Goal: Task Accomplishment & Management: Use online tool/utility

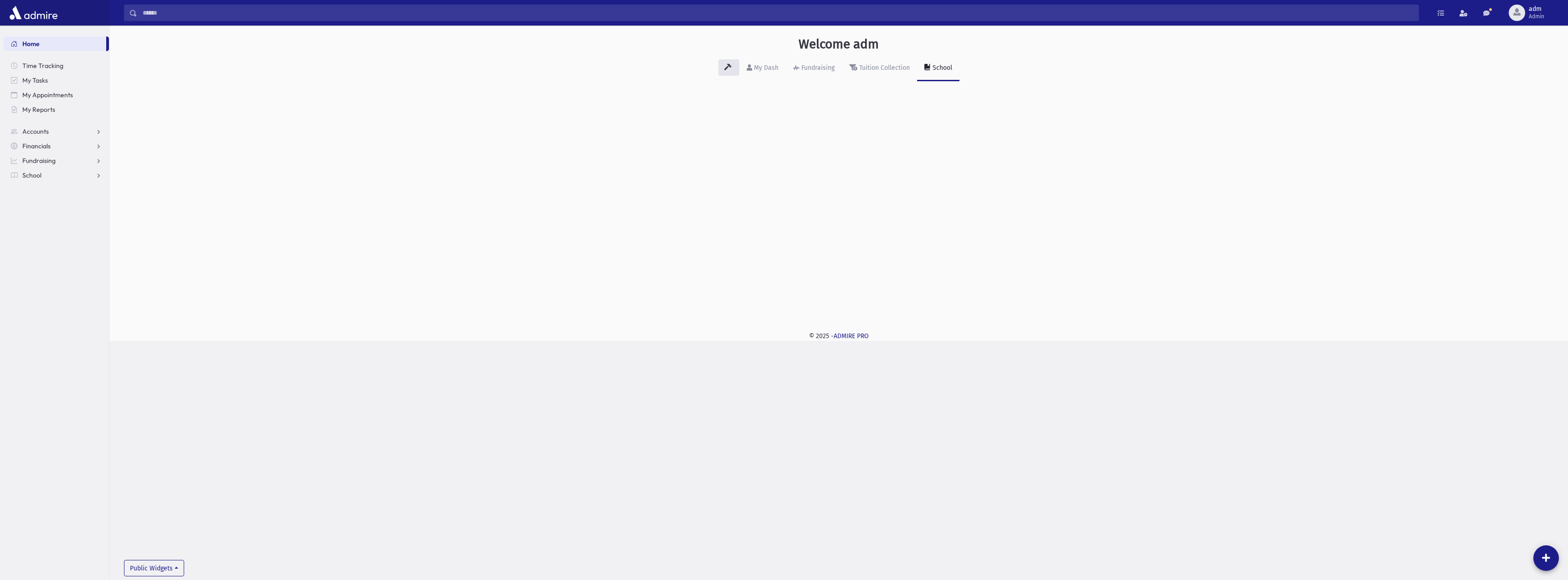
click at [1042, 241] on div "Welcome adm My Dash Fundraising Tuition Collection School Public Widgets" at bounding box center [838, 173] width 1458 height 295
click at [810, 66] on div "Fundraising" at bounding box center [816, 67] width 35 height 8
click at [42, 143] on span "Financials" at bounding box center [36, 146] width 28 height 9
click at [44, 176] on span "Payments" at bounding box center [41, 175] width 28 height 9
click at [52, 189] on link "Entry" at bounding box center [56, 189] width 106 height 14
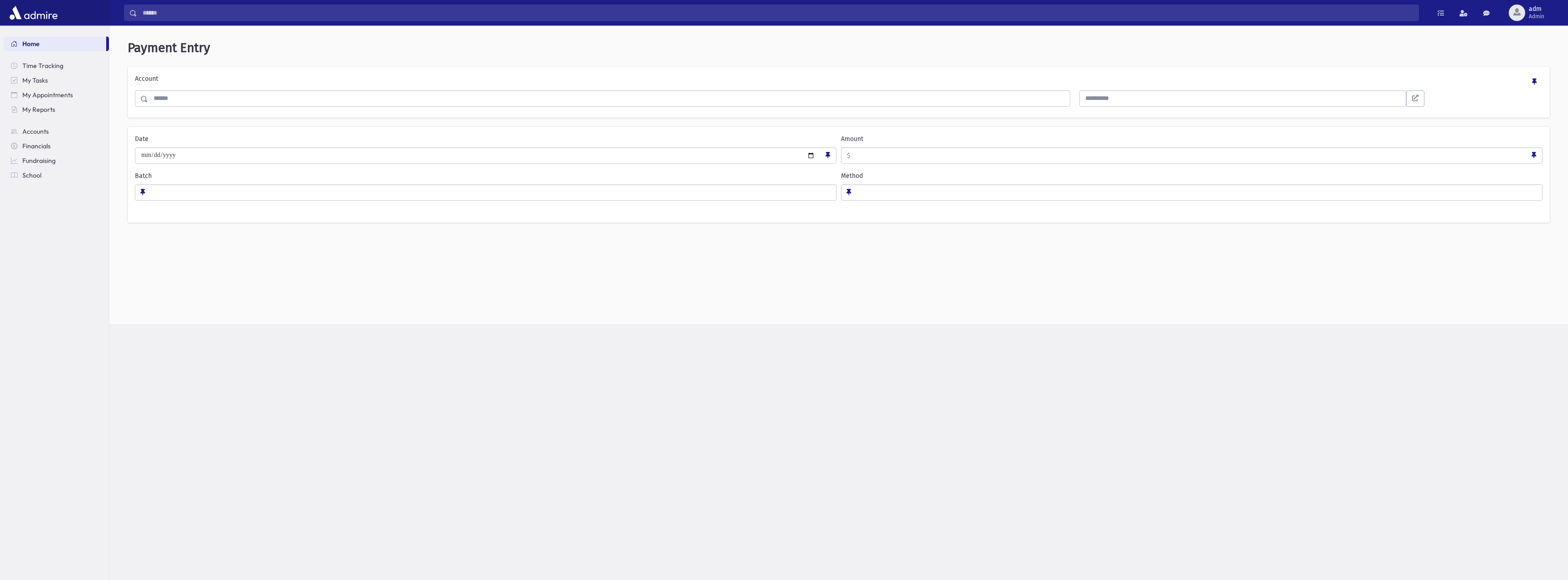
select select
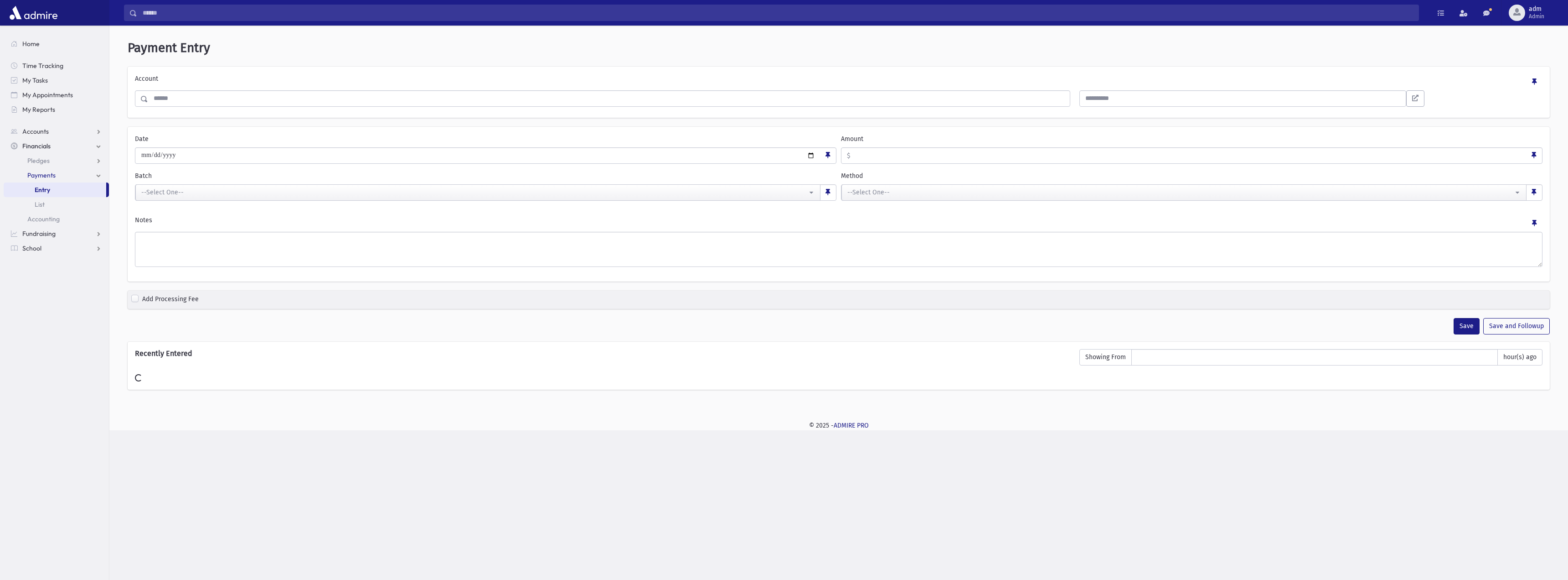
click at [260, 100] on input "Search" at bounding box center [609, 98] width 922 height 16
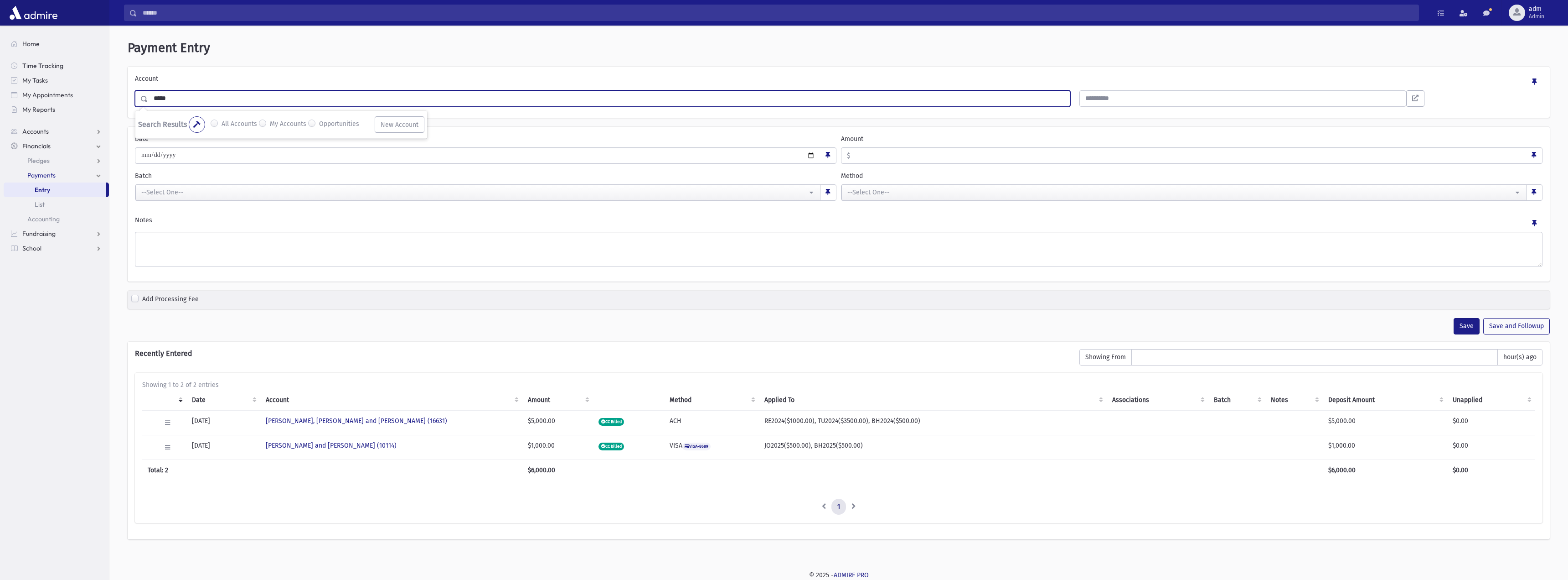
type input "*****"
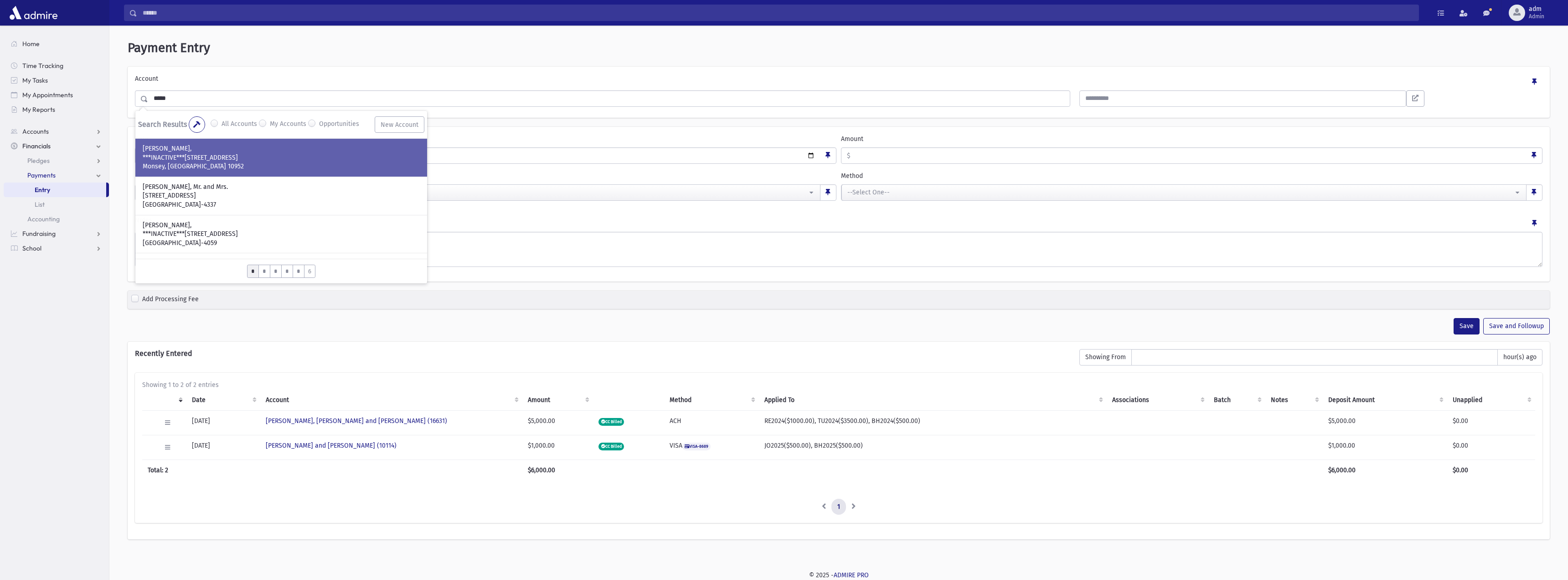
click at [192, 169] on p "Monsey, NY 10952" at bounding box center [282, 166] width 278 height 9
type input "***"
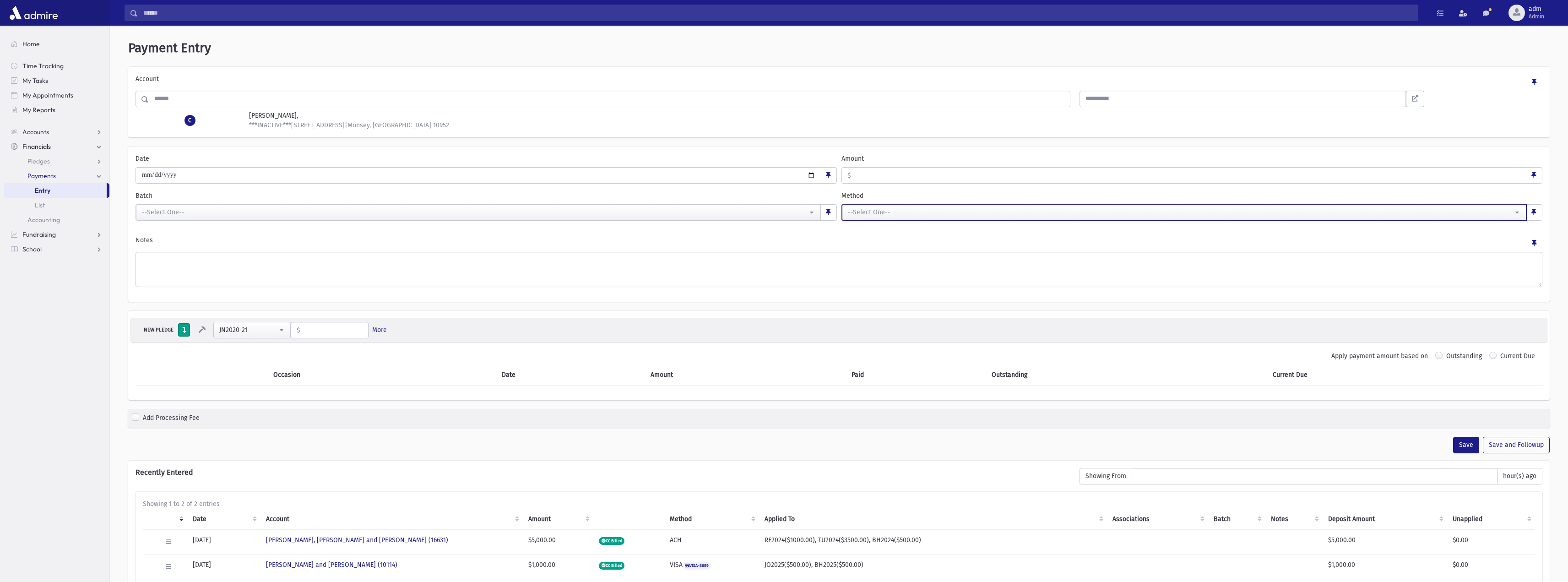
click at [903, 209] on div "--Select One--" at bounding box center [1181, 212] width 666 height 9
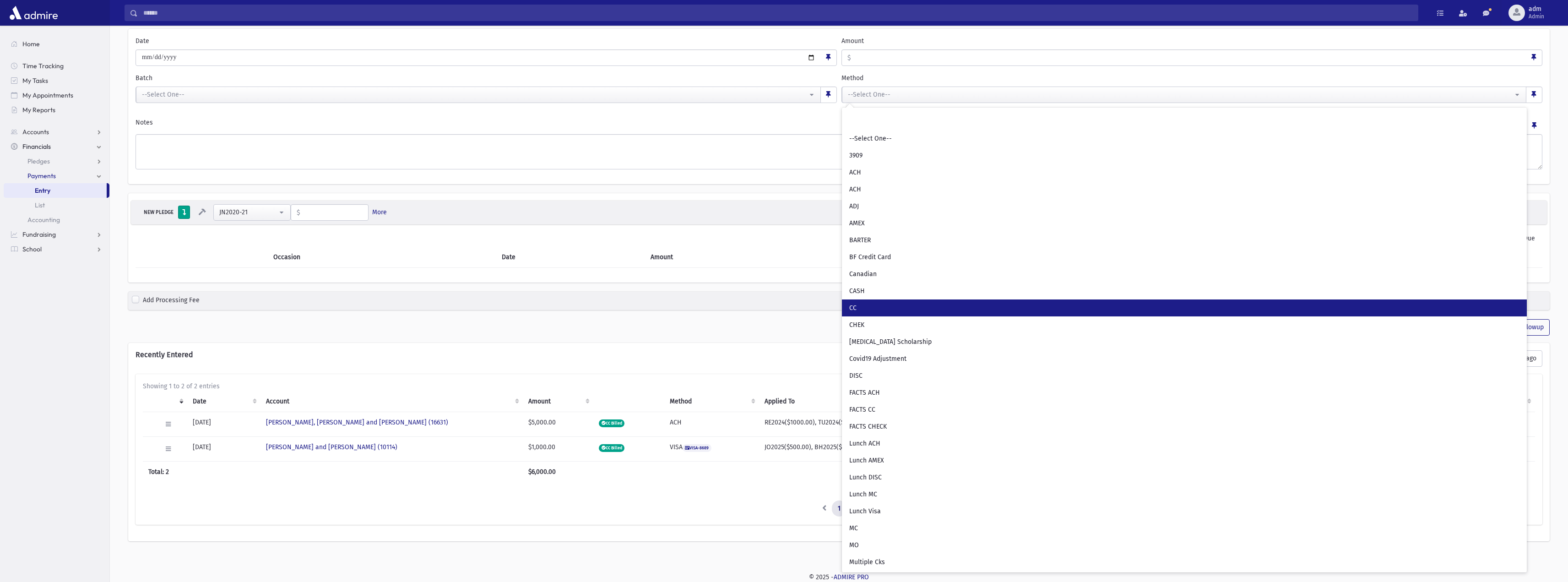
click at [860, 308] on link "CC" at bounding box center [1184, 308] width 685 height 17
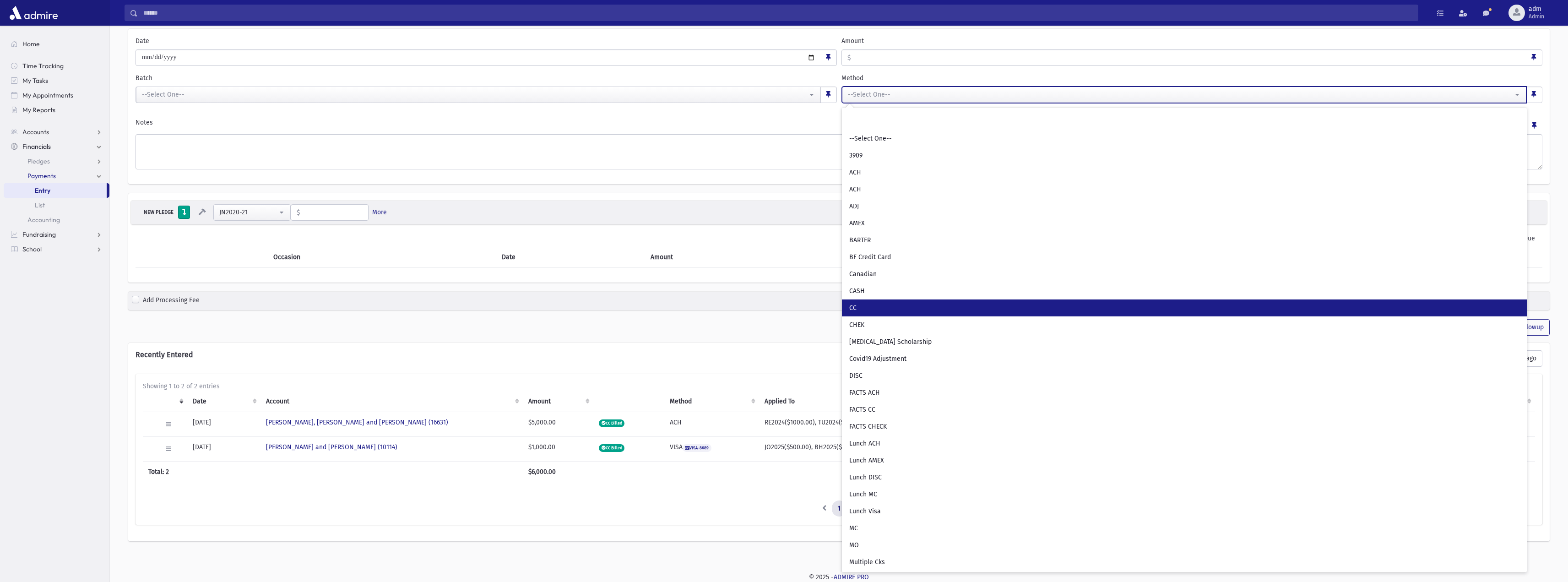
select select "*"
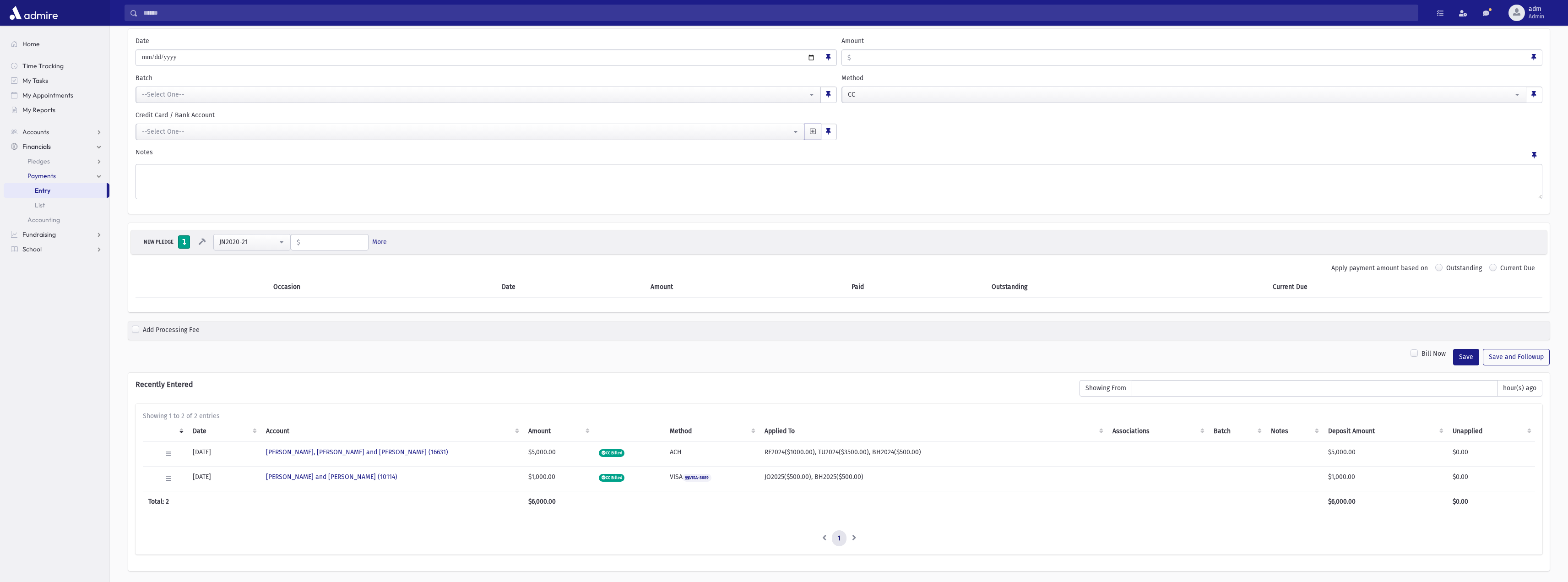
click at [812, 131] on span "button" at bounding box center [812, 131] width 5 height 6
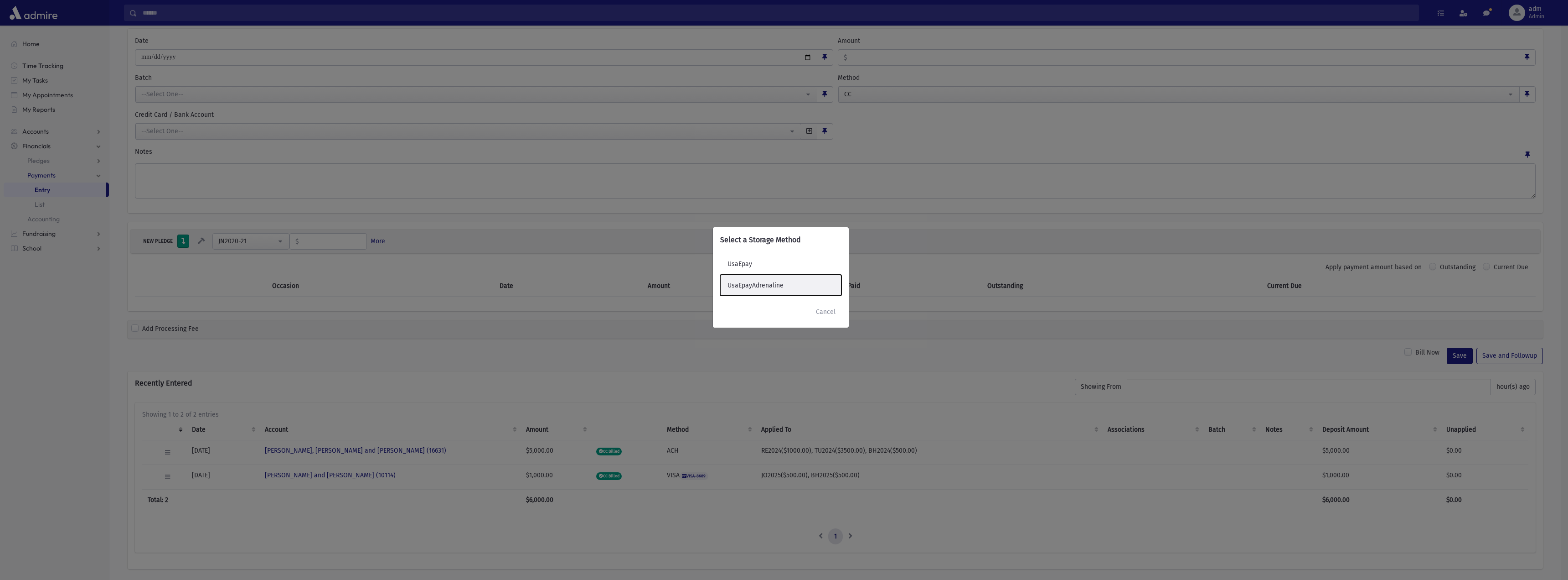
click at [752, 284] on button "UsaEpayAdrenaline" at bounding box center [781, 284] width 121 height 21
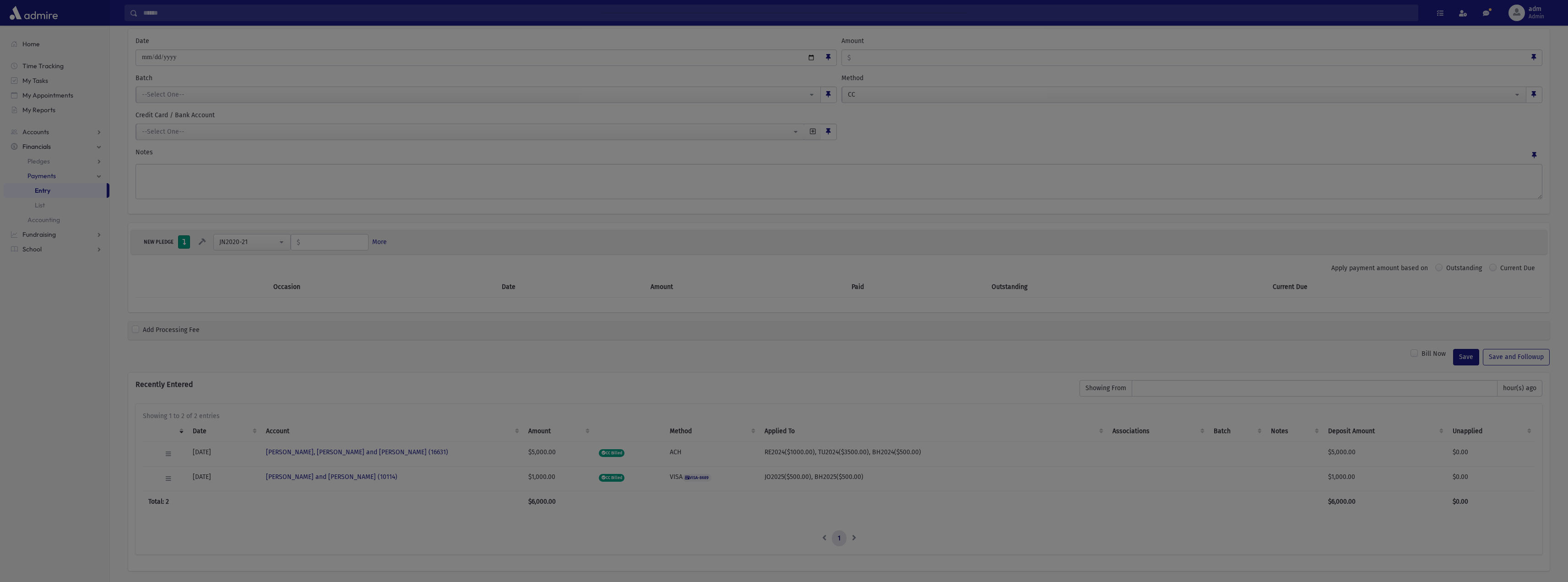
click at [815, 130] on div at bounding box center [784, 291] width 1568 height 582
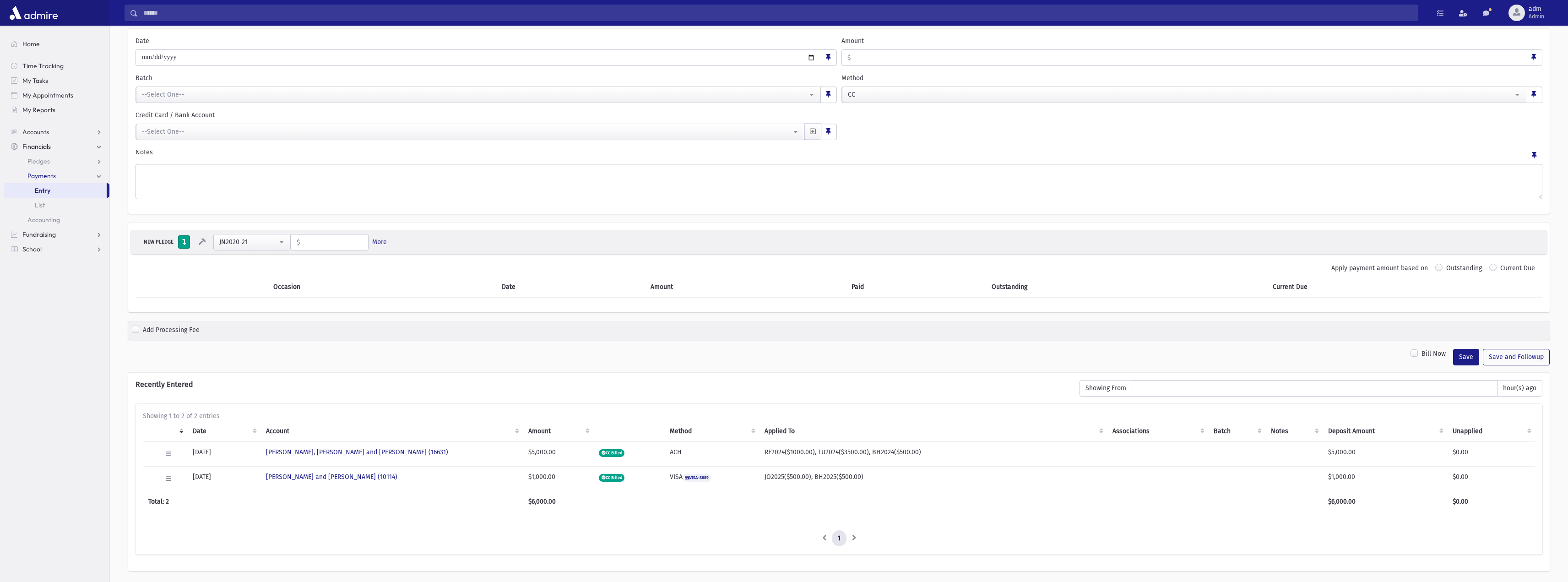
click at [814, 131] on span "button" at bounding box center [812, 131] width 5 height 6
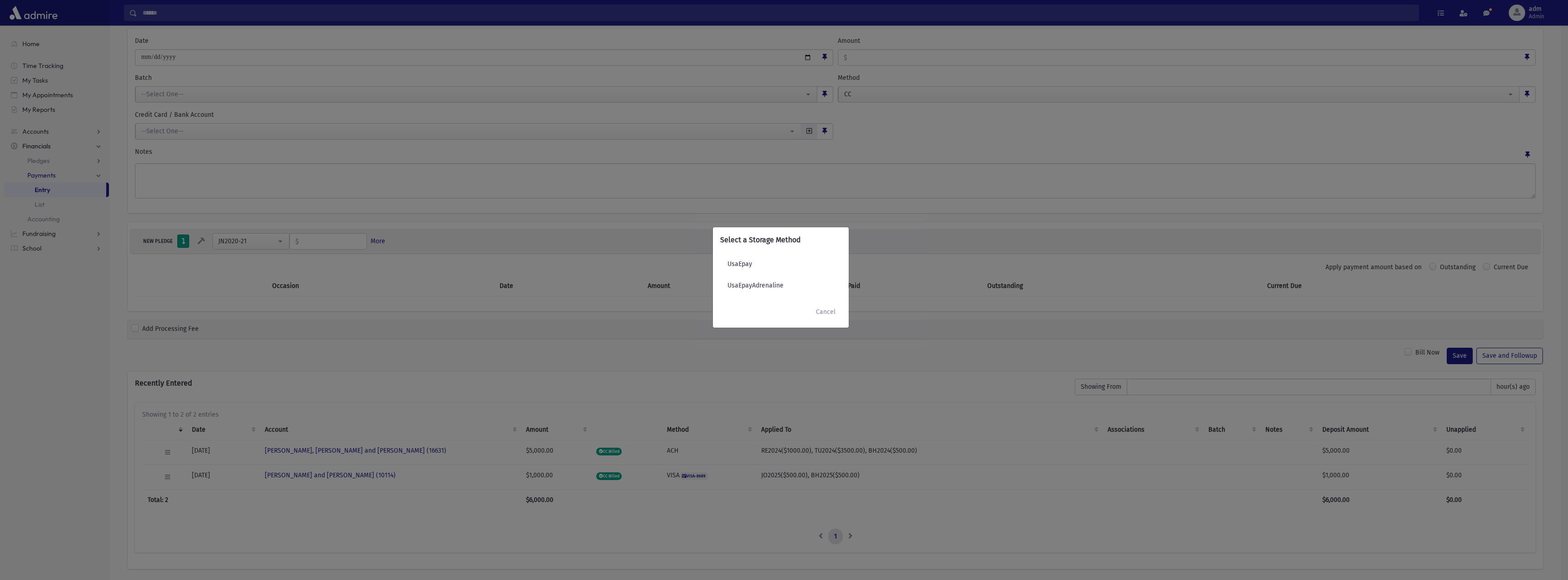
click at [810, 130] on div "Select a Storage Method UsaEpay UsaEpayAdrenaline Cancel" at bounding box center [784, 290] width 1568 height 580
click at [741, 258] on button "UsaEpay" at bounding box center [781, 264] width 121 height 21
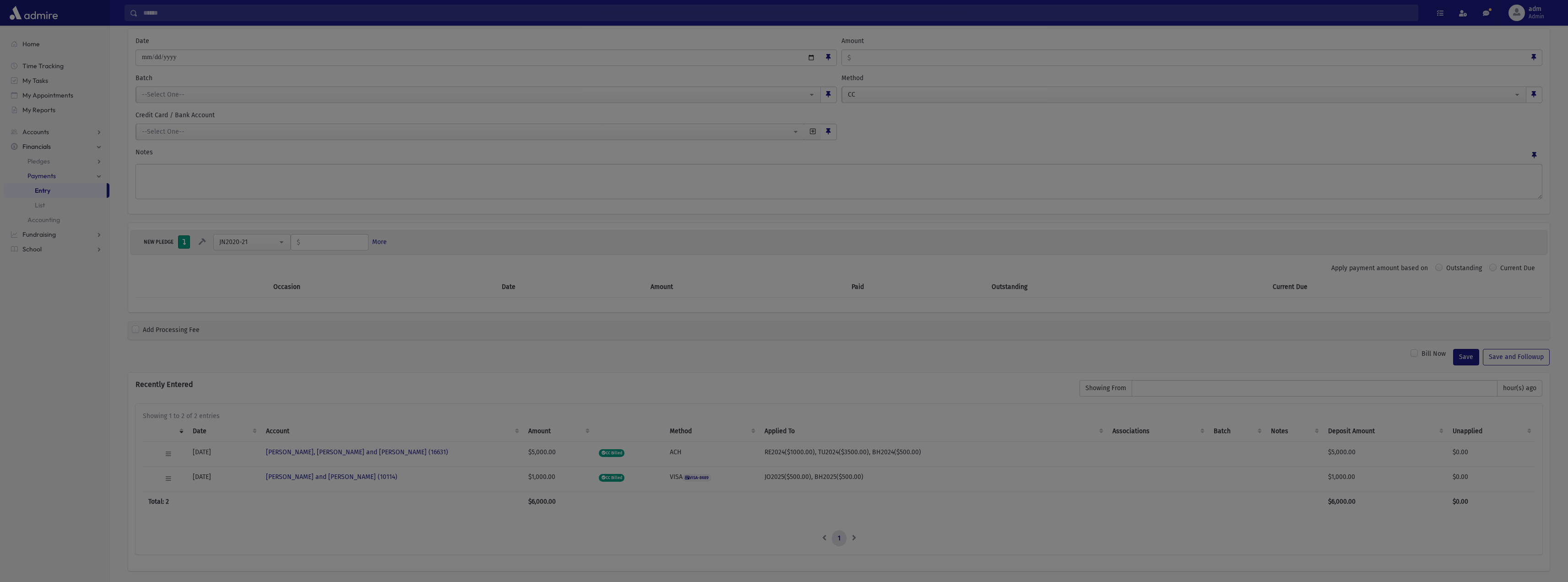
click at [815, 130] on div at bounding box center [784, 291] width 1568 height 582
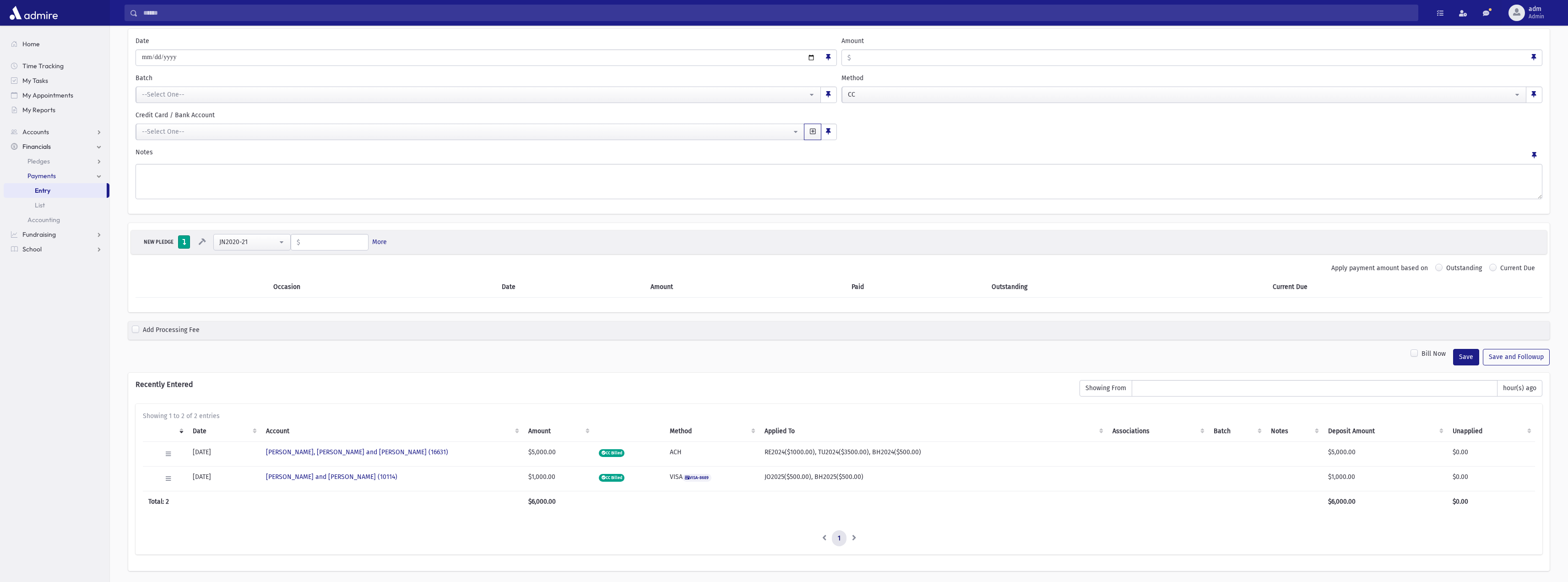
click at [811, 132] on span "button" at bounding box center [812, 131] width 5 height 6
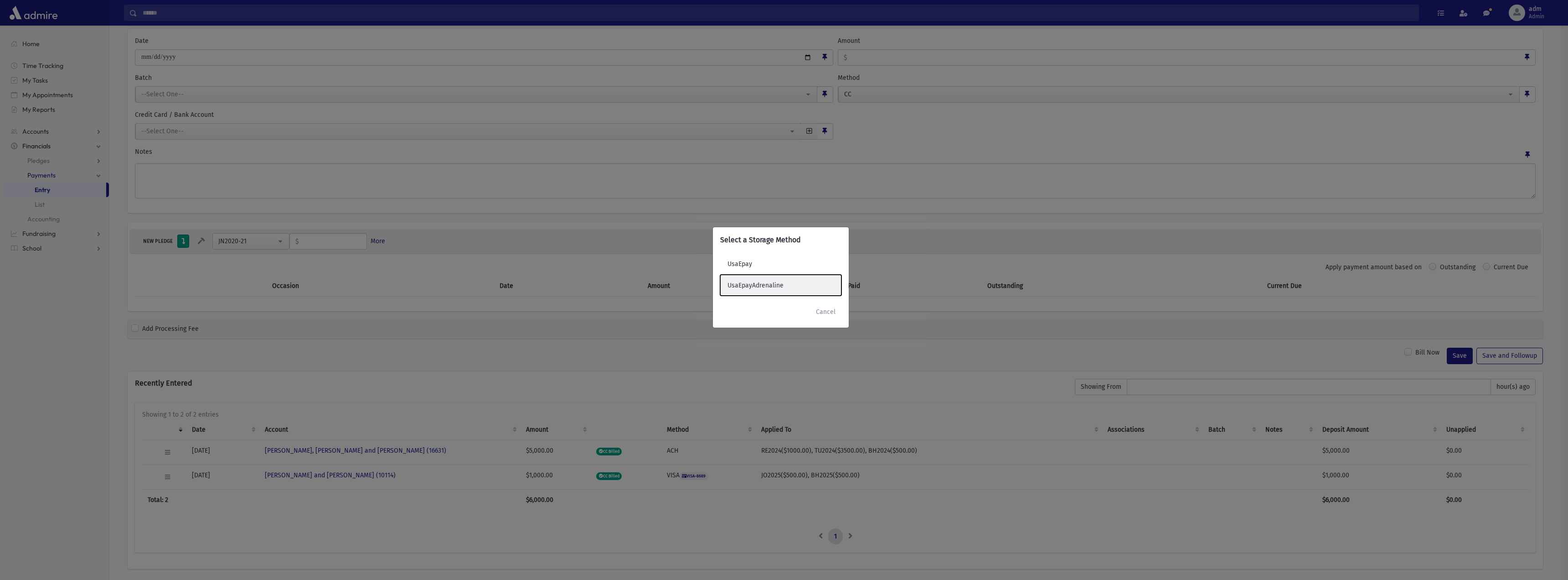
click at [749, 290] on button "UsaEpayAdrenaline" at bounding box center [781, 284] width 121 height 21
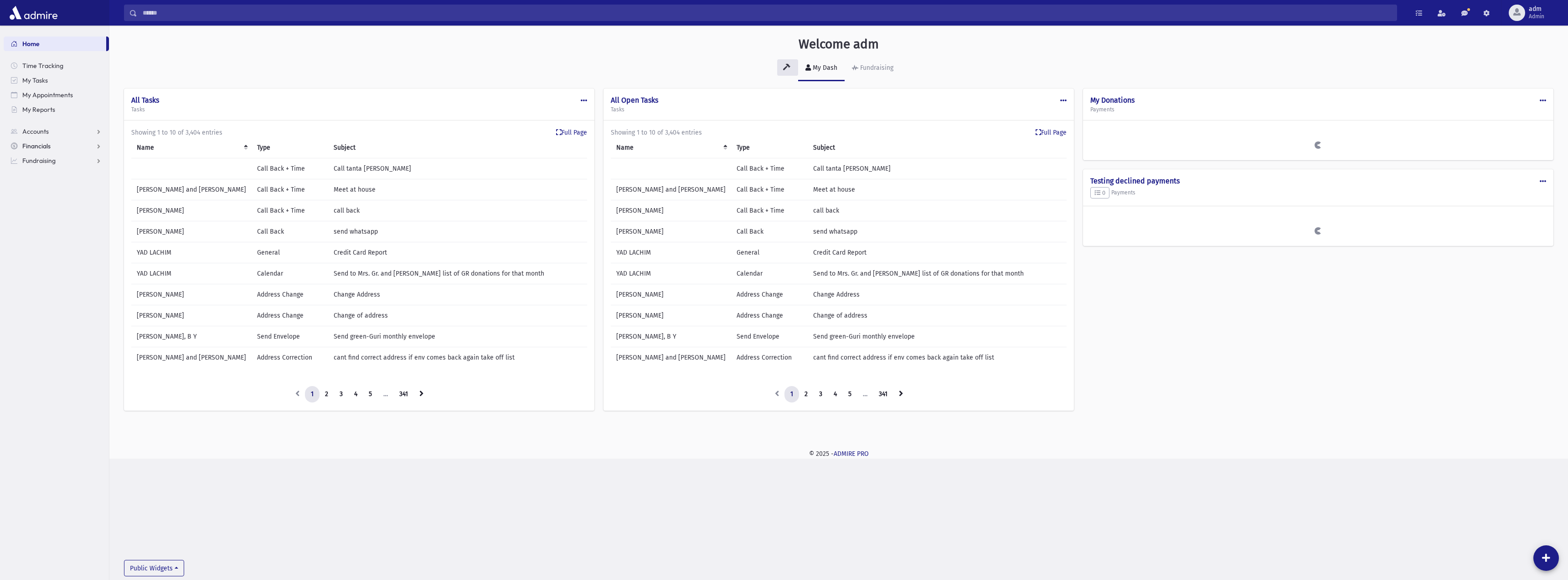
click at [40, 147] on span "Financials" at bounding box center [36, 146] width 28 height 9
click at [46, 169] on link "Payments" at bounding box center [56, 175] width 106 height 14
click at [50, 189] on link "Entry" at bounding box center [56, 189] width 106 height 14
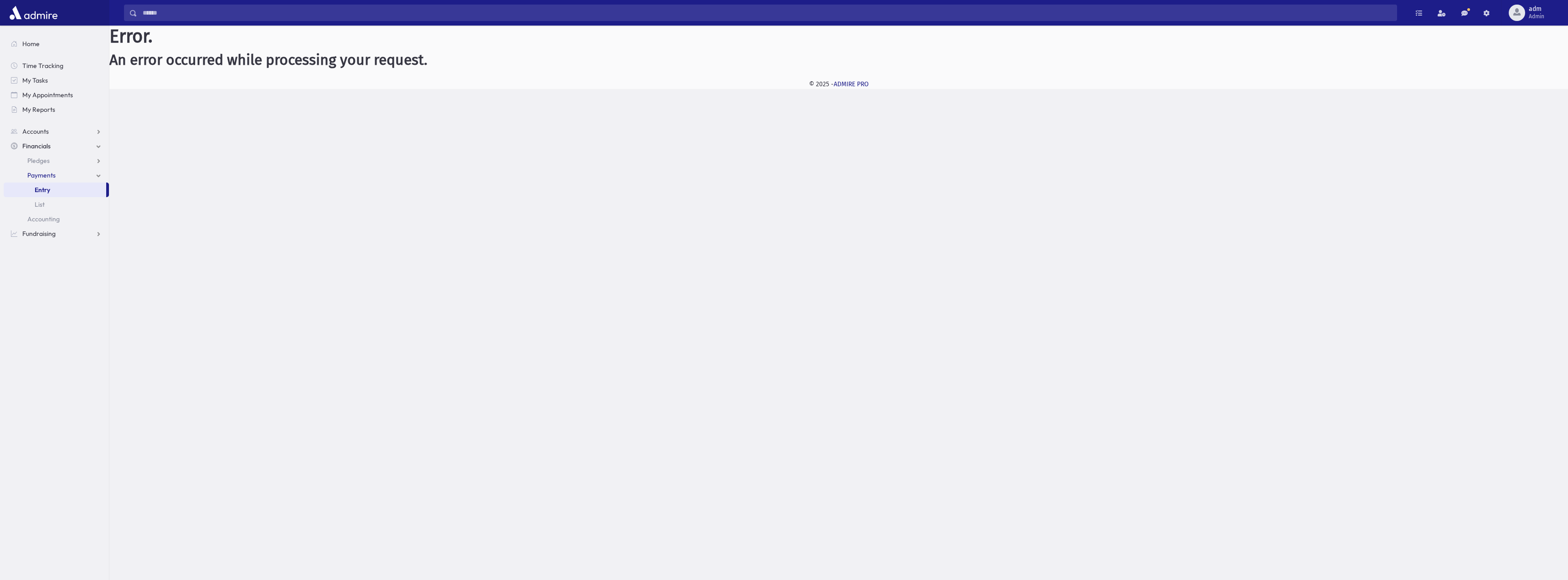
click at [1080, 451] on div "Search Results All Accounts" at bounding box center [784, 290] width 1568 height 580
click at [40, 204] on span "List" at bounding box center [40, 204] width 10 height 9
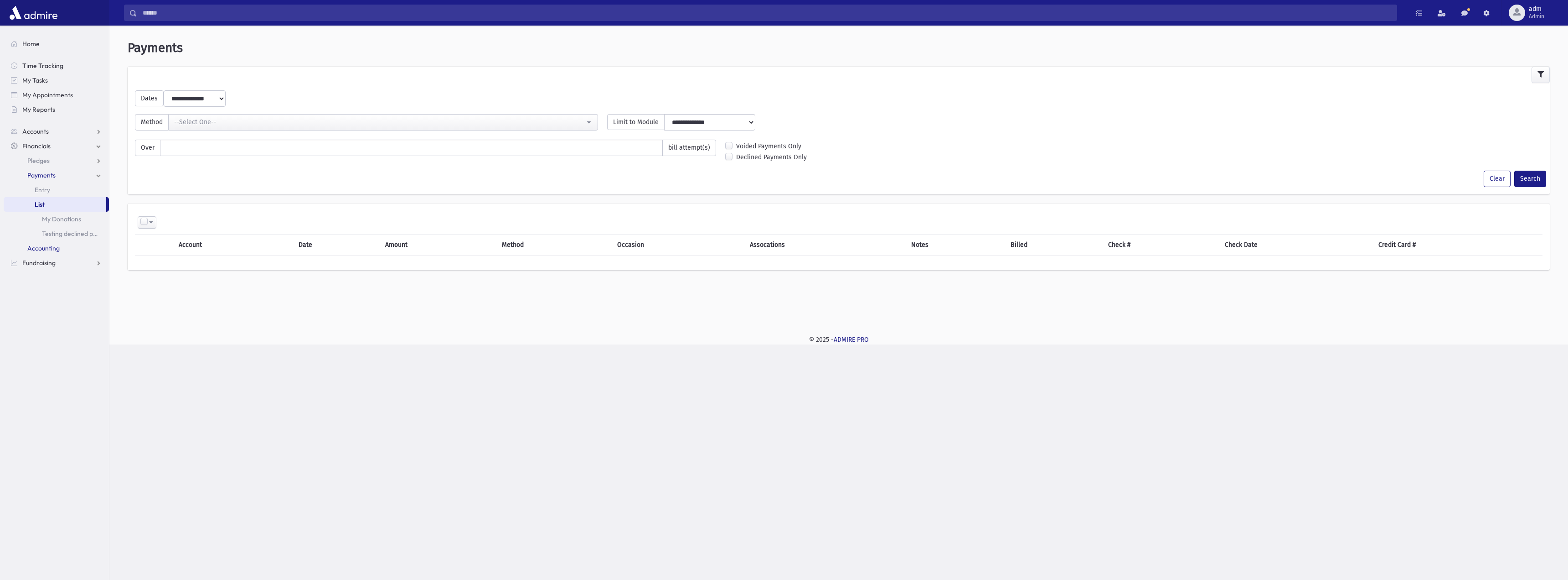
click at [48, 250] on span "Accounting" at bounding box center [43, 248] width 32 height 9
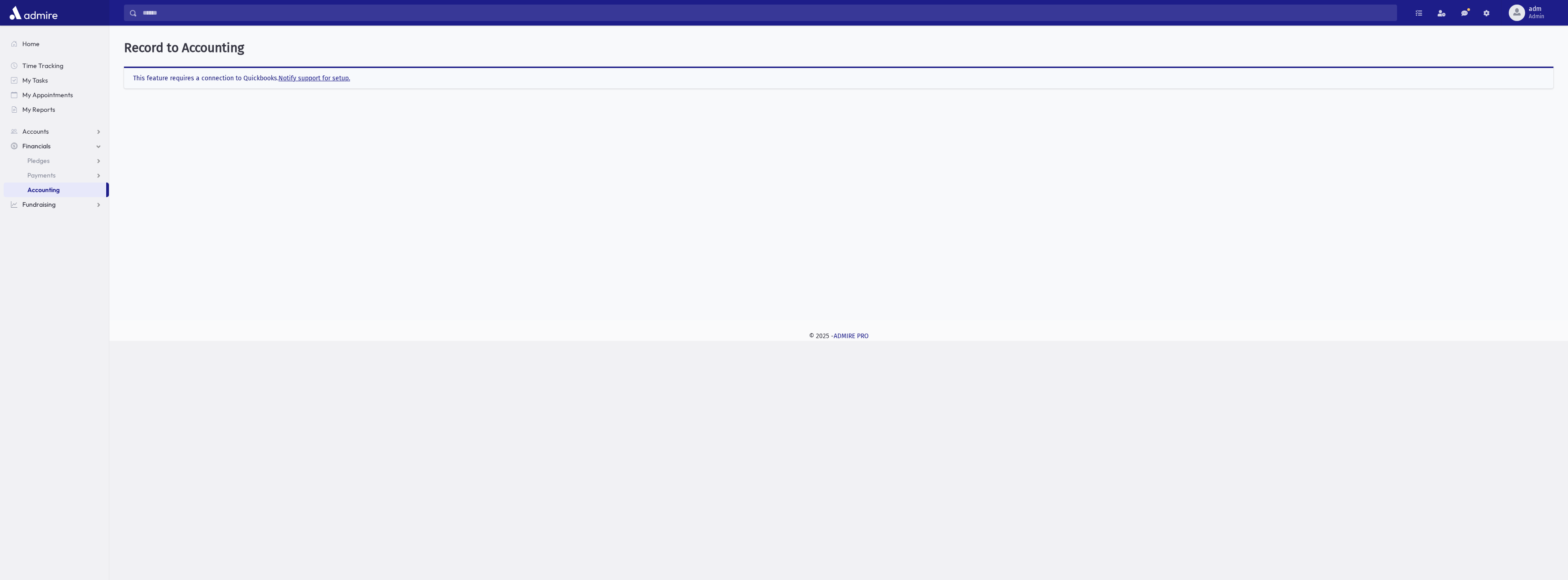
click at [49, 202] on span "Fundraising" at bounding box center [38, 204] width 33 height 9
click at [50, 175] on span "My Accounts" at bounding box center [45, 175] width 37 height 9
click at [49, 142] on span "Financials" at bounding box center [36, 146] width 28 height 9
click at [43, 172] on span "Payments" at bounding box center [41, 175] width 28 height 9
click at [46, 188] on span "Entry" at bounding box center [43, 190] width 15 height 9
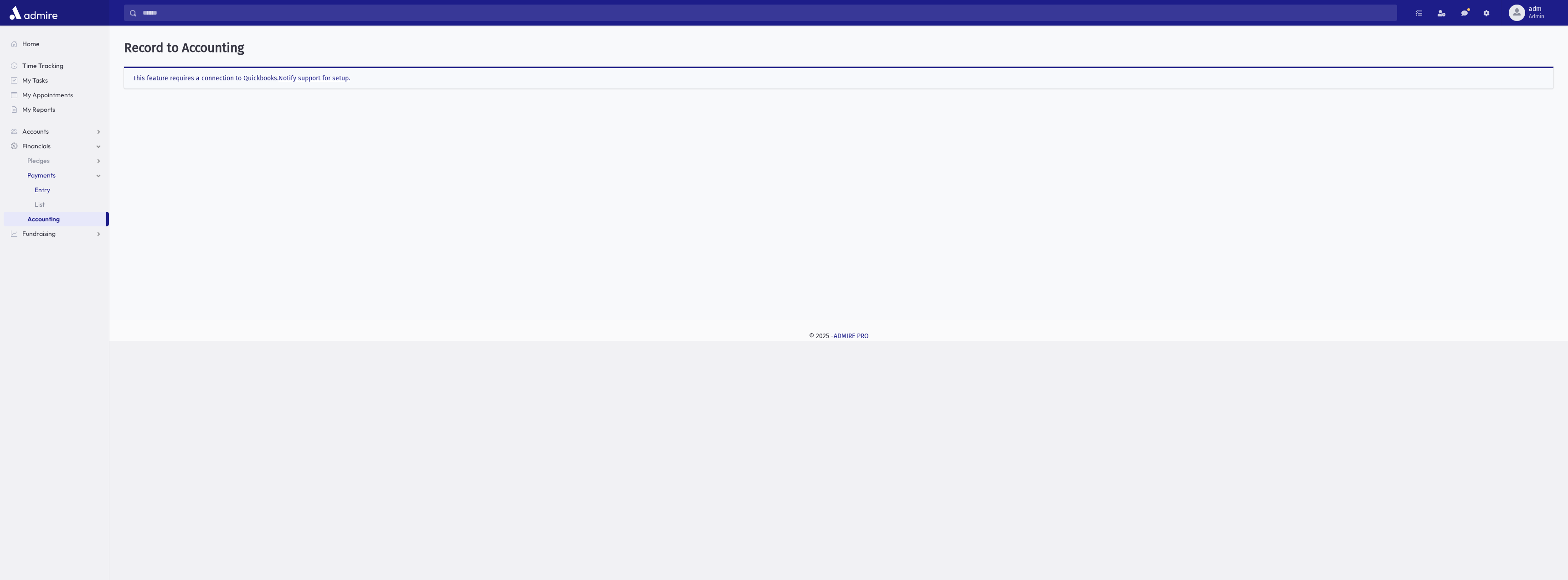
click at [43, 189] on span "Entry" at bounding box center [43, 190] width 15 height 9
click at [43, 206] on span "List" at bounding box center [40, 204] width 10 height 9
click at [46, 190] on span "Entry" at bounding box center [43, 190] width 15 height 9
click at [43, 187] on span "Entry" at bounding box center [43, 190] width 15 height 9
click at [47, 191] on span "Entry" at bounding box center [43, 190] width 15 height 9
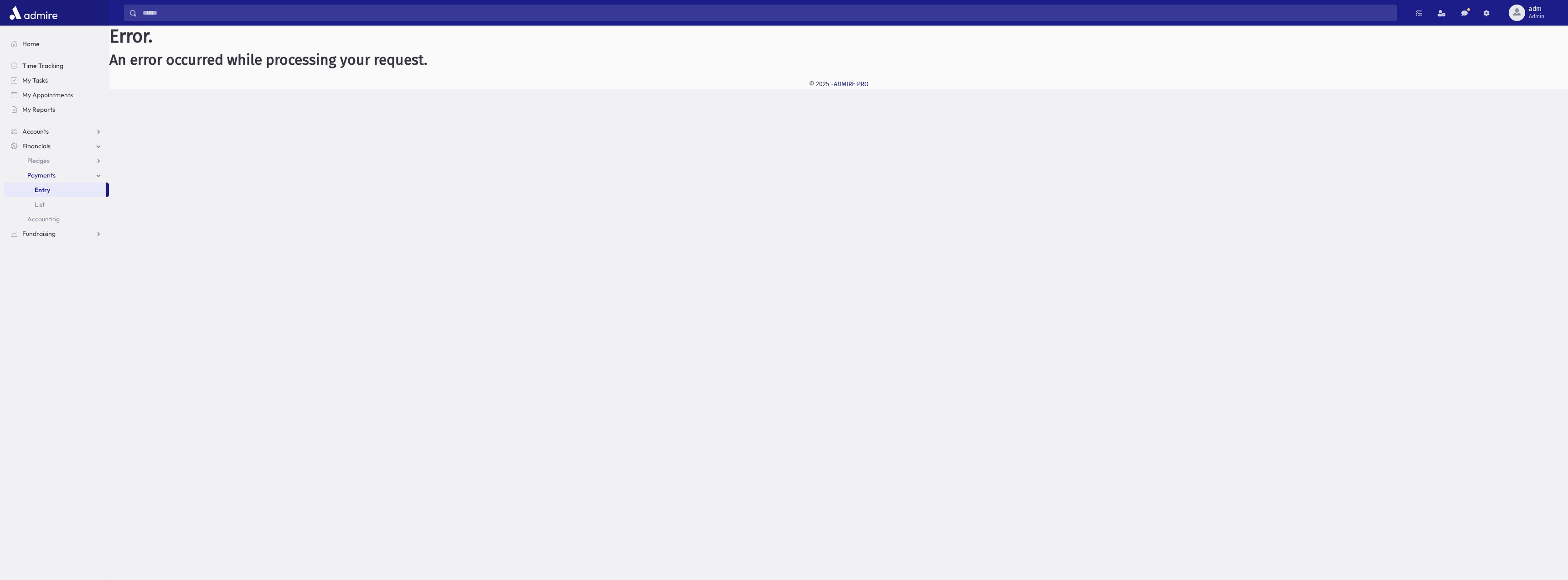
click at [889, 422] on div "Search Results All Accounts" at bounding box center [784, 290] width 1568 height 580
click at [44, 186] on span "Entry" at bounding box center [43, 190] width 15 height 9
click at [42, 209] on link "List" at bounding box center [56, 204] width 106 height 14
click at [42, 206] on span "List" at bounding box center [40, 204] width 10 height 9
click at [45, 173] on span "Payments" at bounding box center [41, 175] width 28 height 9
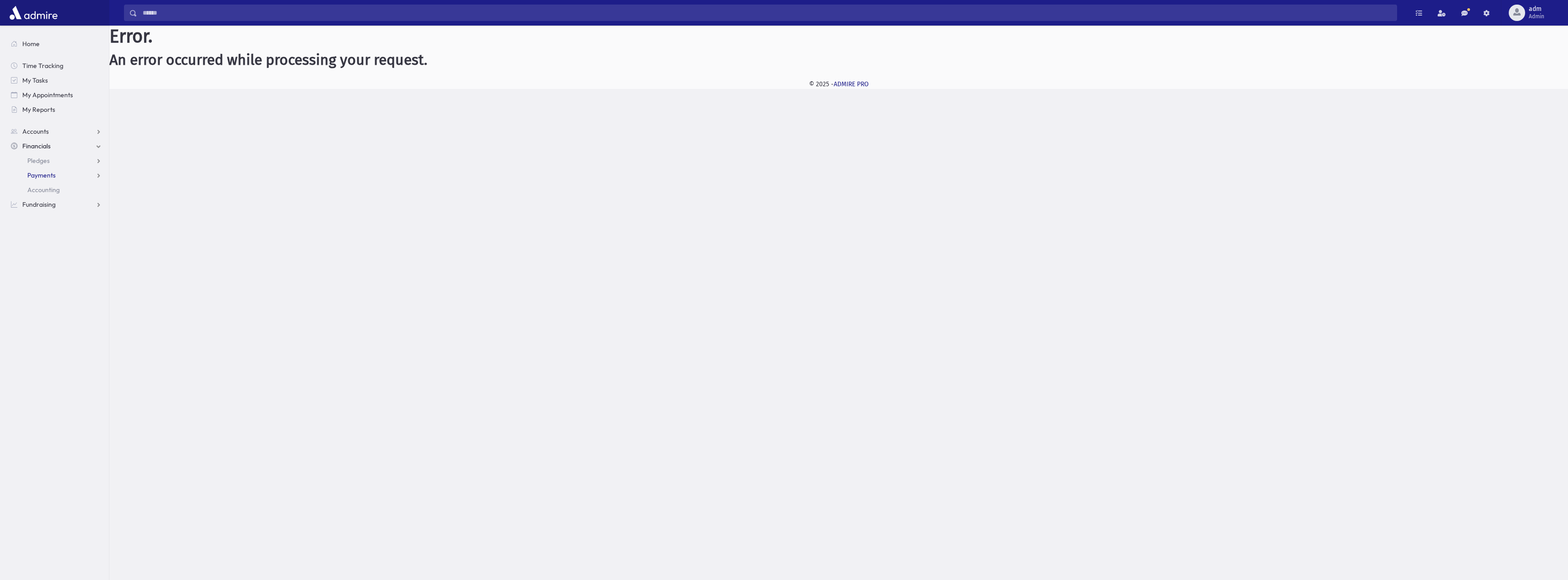
click at [45, 173] on span "Payments" at bounding box center [41, 175] width 28 height 9
click at [43, 189] on span "Entry" at bounding box center [43, 190] width 15 height 9
